Goal: Task Accomplishment & Management: Complete application form

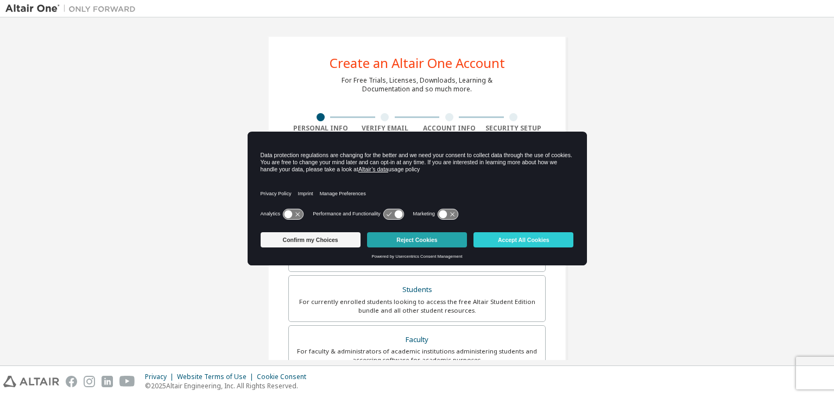
click at [409, 238] on button "Reject Cookies" at bounding box center [417, 239] width 100 height 15
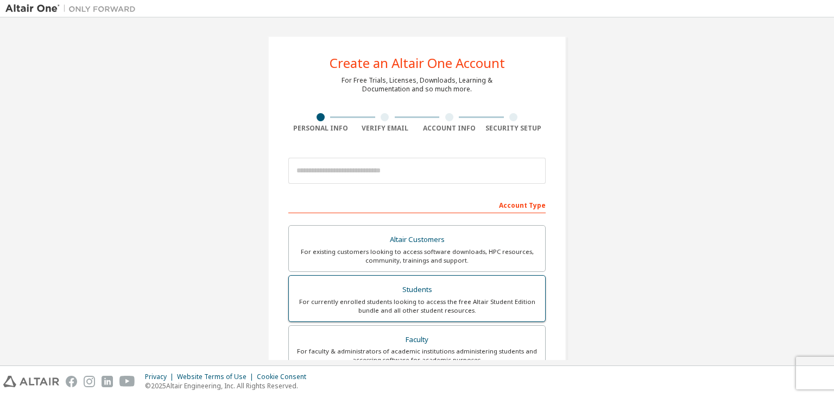
click at [416, 289] on div "Students" at bounding box center [417, 289] width 243 height 15
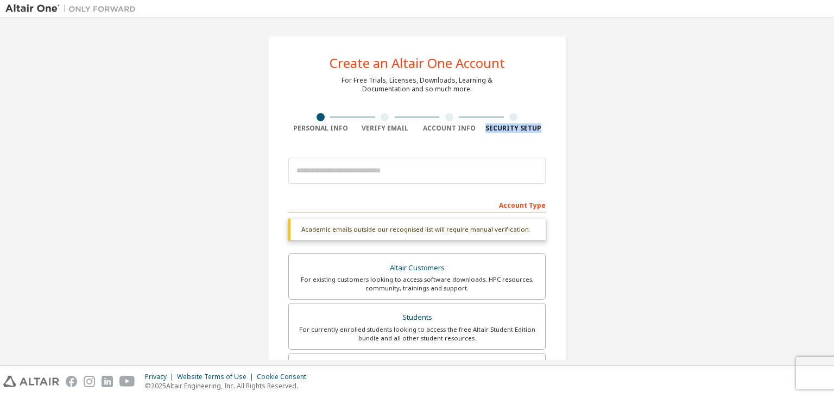
drag, startPoint x: 832, startPoint y: 97, endPoint x: 834, endPoint y: 147, distance: 50.0
click at [834, 147] on div "Create an Altair One Account For Free Trials, Licenses, Downloads, Learning & D…" at bounding box center [417, 191] width 834 height 348
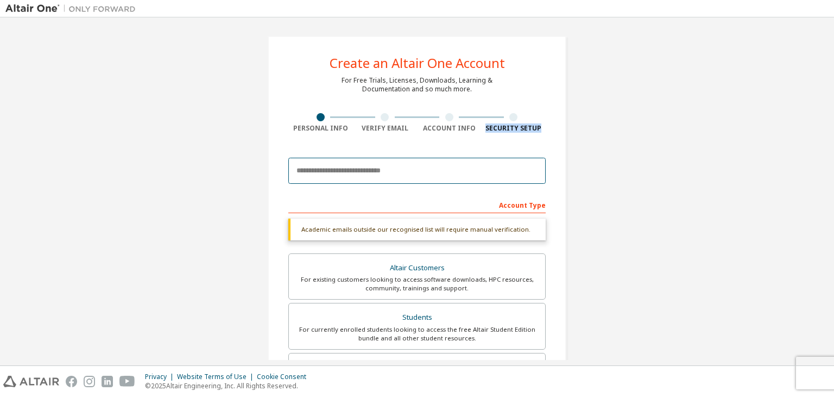
click at [488, 179] on input "email" at bounding box center [417, 171] width 258 height 26
type input "*"
click at [333, 170] on input "email" at bounding box center [417, 171] width 258 height 26
paste input "**********"
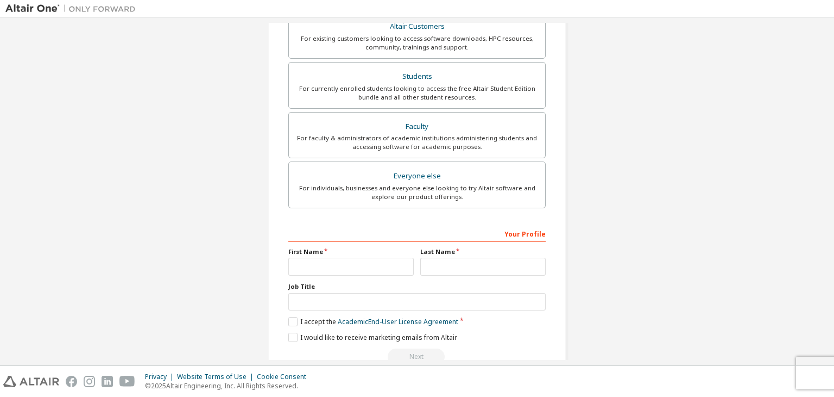
scroll to position [236, 0]
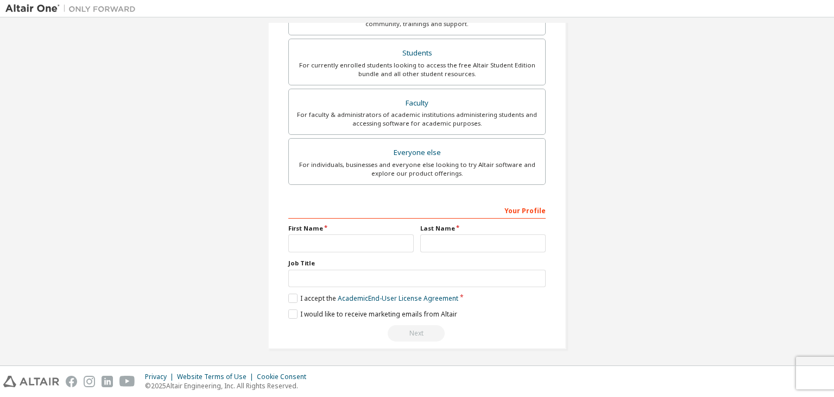
type input "**********"
click at [376, 240] on input "text" at bounding box center [350, 243] width 125 height 18
type input "*"
type input "*****"
type input "****"
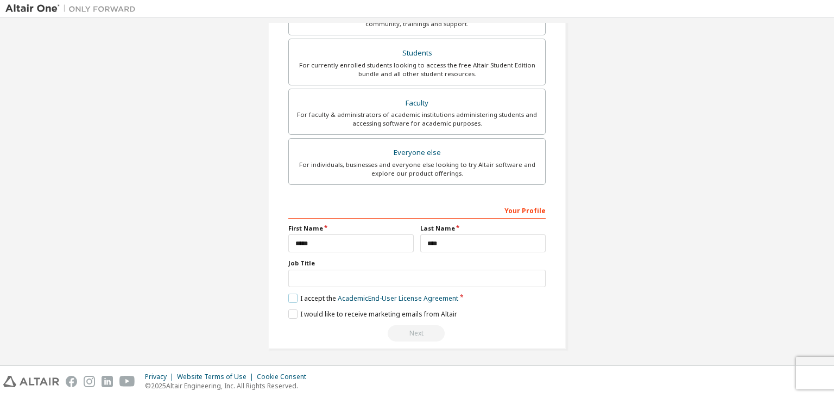
click at [293, 293] on label "I accept the Academic End-User License Agreement" at bounding box center [373, 297] width 170 height 9
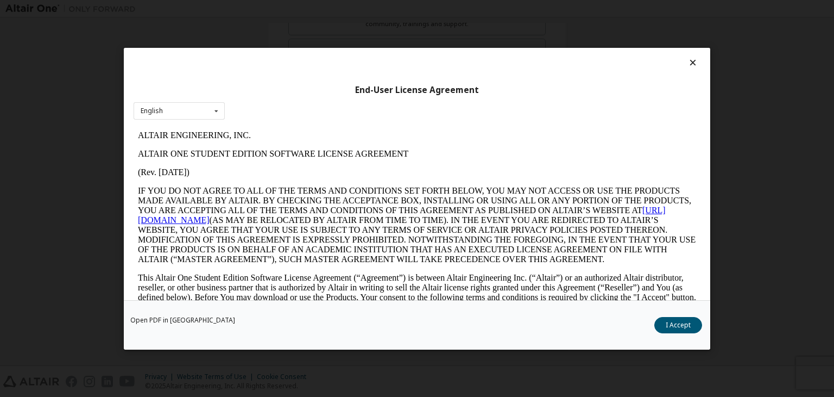
scroll to position [0, 0]
click at [674, 327] on button "I Accept" at bounding box center [679, 325] width 48 height 16
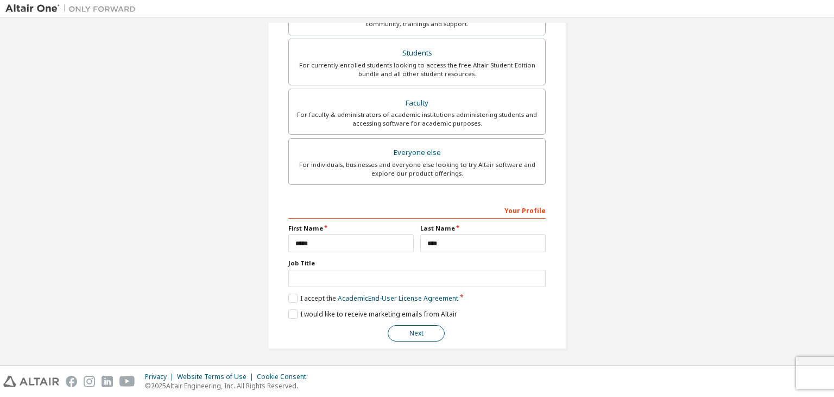
click at [428, 335] on button "Next" at bounding box center [416, 333] width 57 height 16
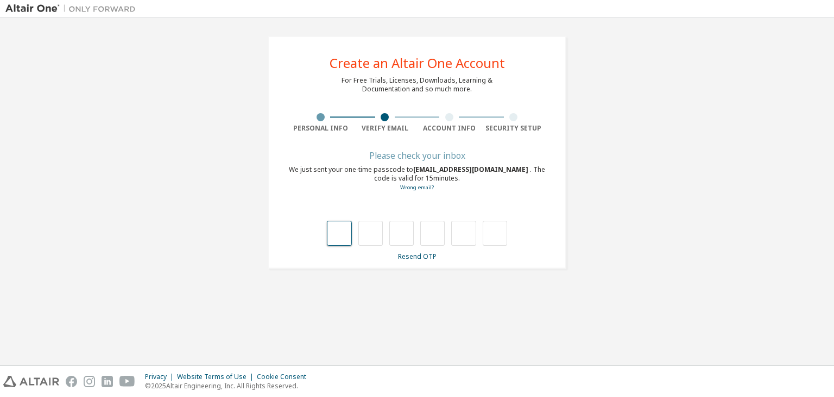
type input "*"
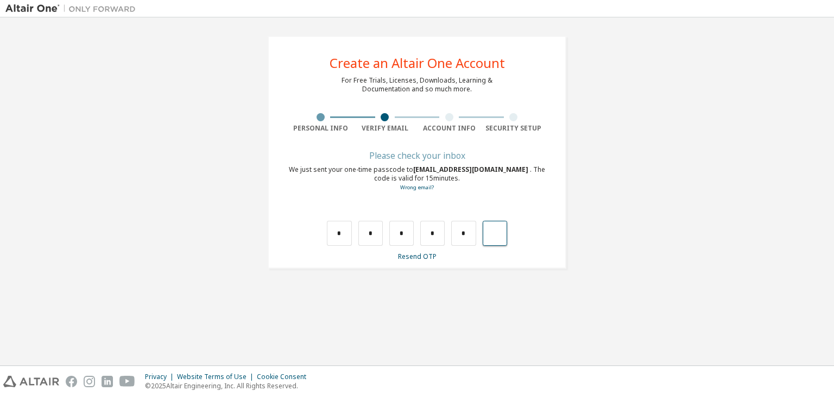
type input "*"
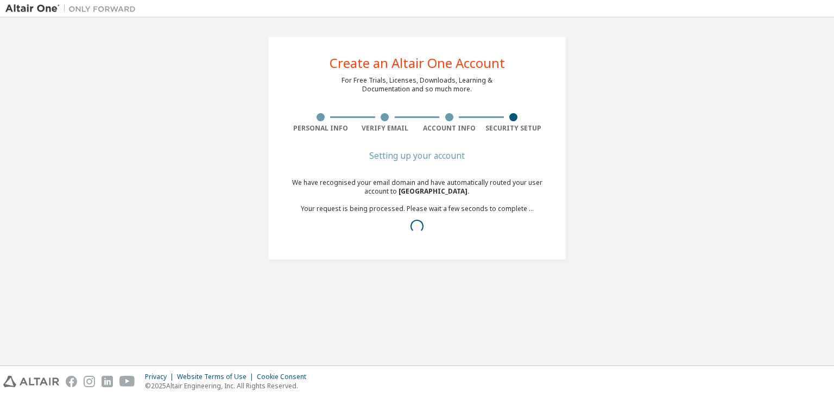
click at [443, 232] on div at bounding box center [417, 225] width 258 height 13
click at [422, 154] on div "Setting up your account" at bounding box center [417, 155] width 258 height 7
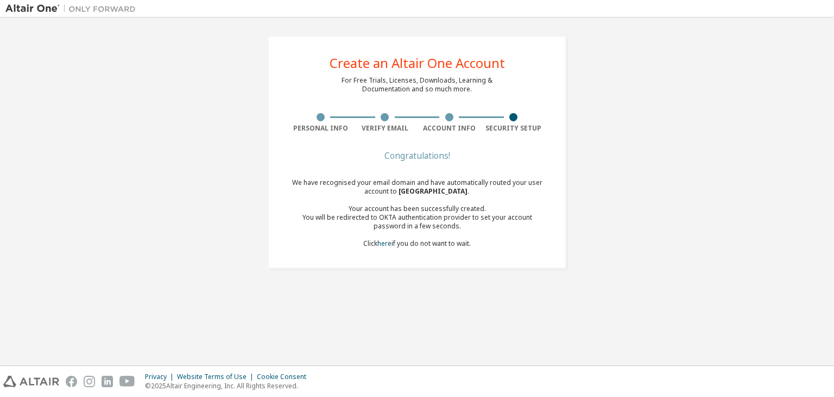
click at [415, 221] on div "You will be redirected to OKTA authentication provider to set your account pass…" at bounding box center [417, 221] width 258 height 17
